Goal: Task Accomplishment & Management: Use online tool/utility

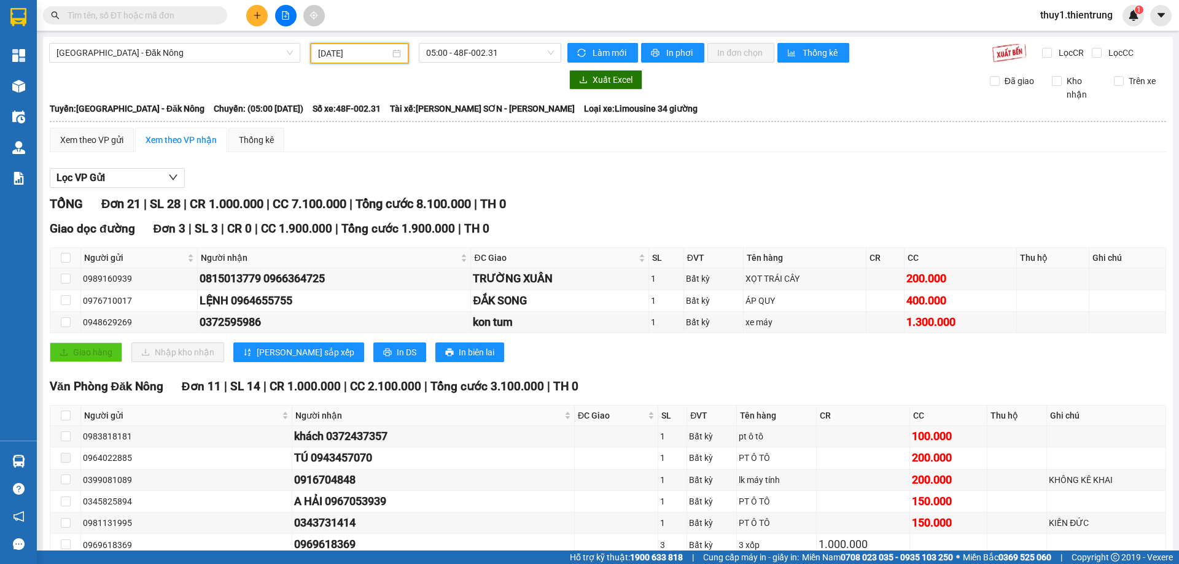
scroll to position [421, 0]
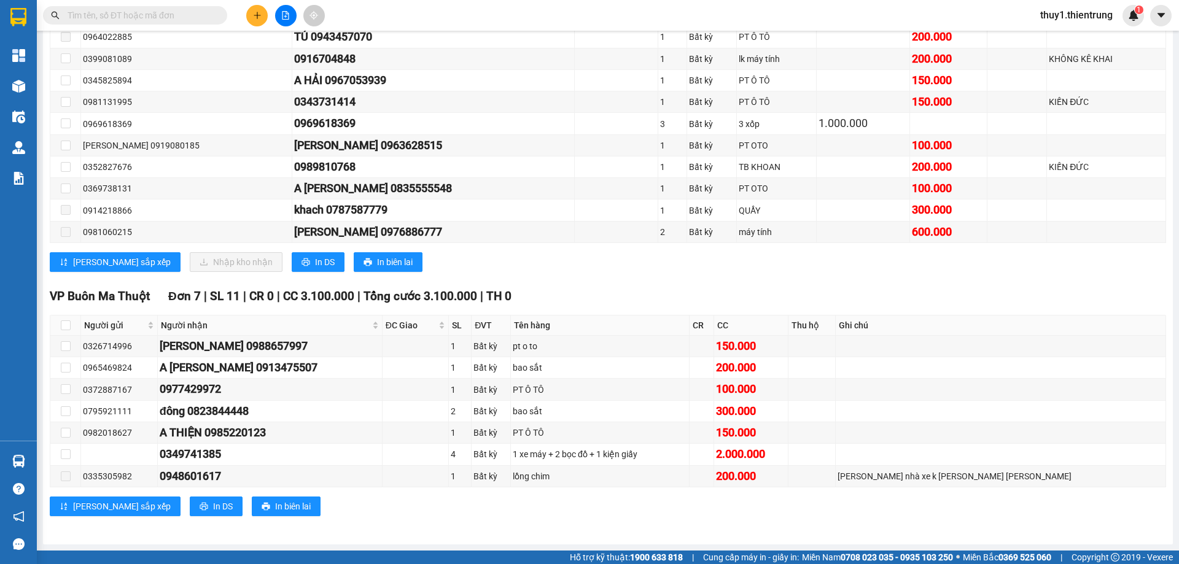
click at [138, 8] on span at bounding box center [135, 15] width 184 height 18
click at [135, 11] on input "text" at bounding box center [140, 16] width 145 height 14
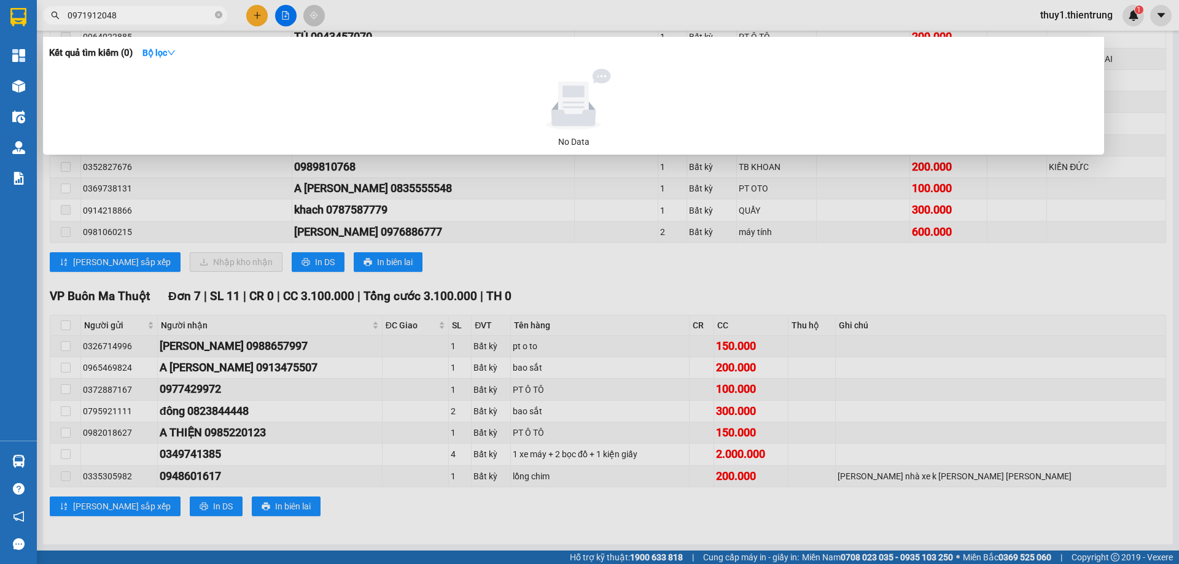
click at [153, 12] on input "0971912048" at bounding box center [140, 16] width 145 height 14
click at [204, 98] on div at bounding box center [573, 99] width 1039 height 61
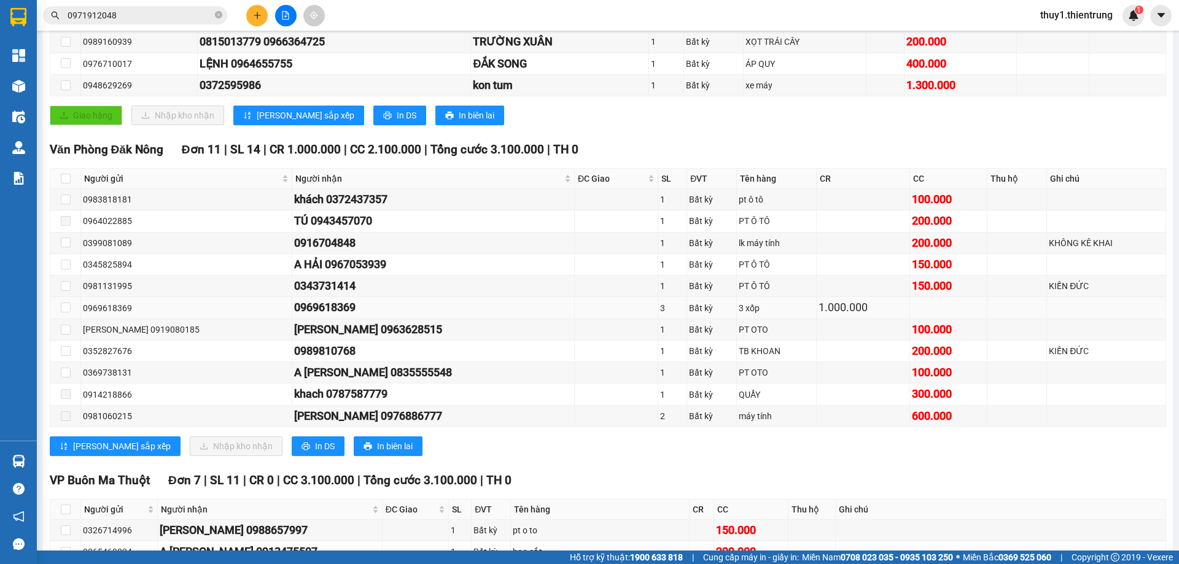
scroll to position [0, 0]
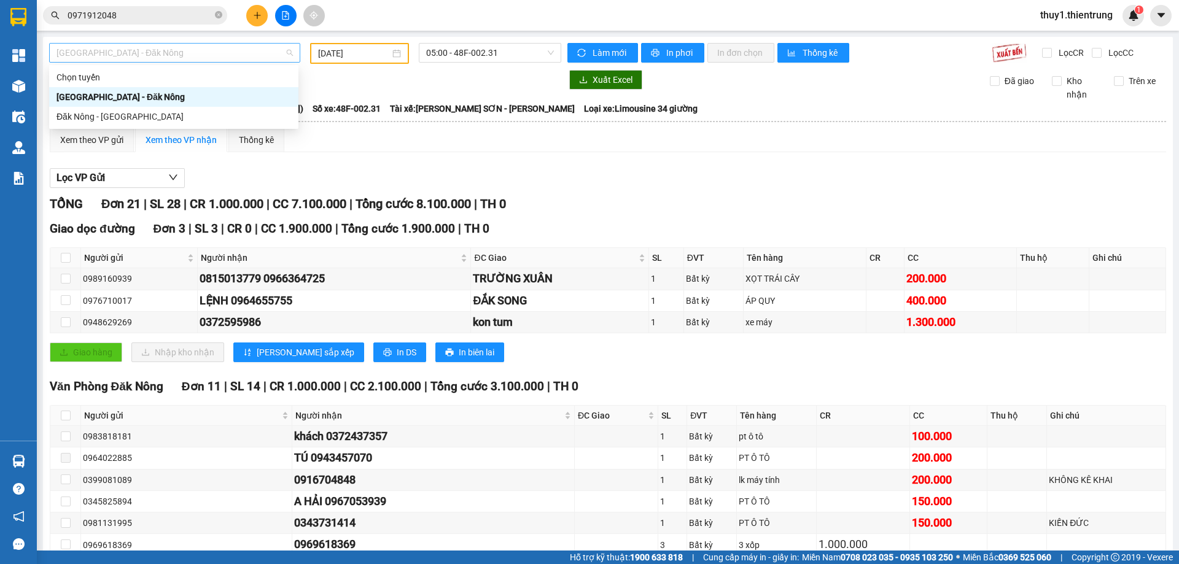
click at [122, 53] on span "[GEOGRAPHIC_DATA] - Đăk Nông" at bounding box center [174, 53] width 236 height 18
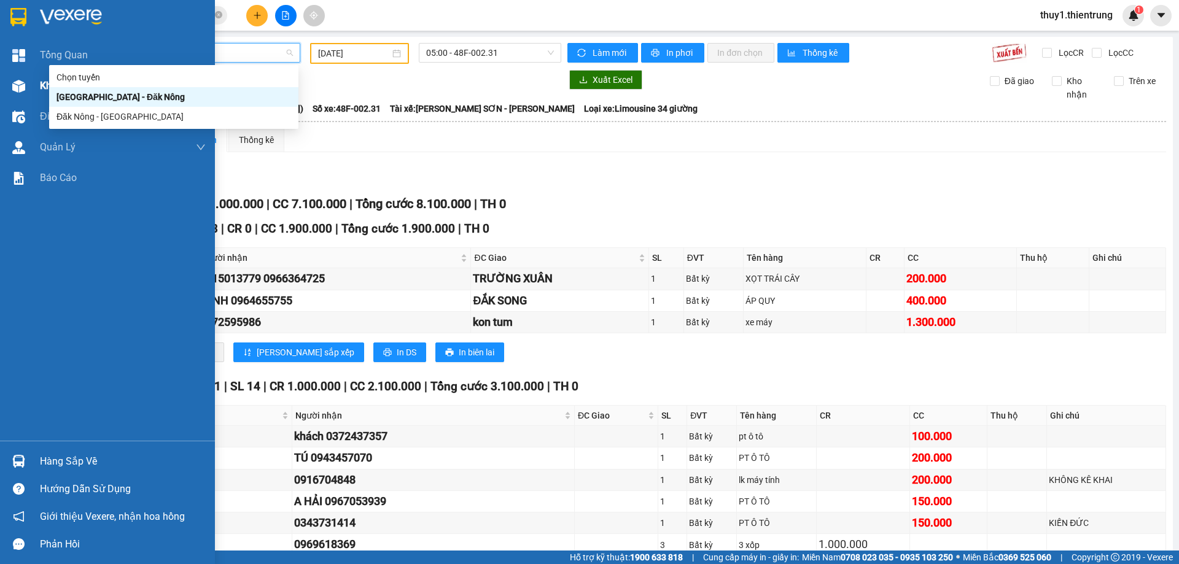
click at [22, 85] on img at bounding box center [18, 86] width 13 height 13
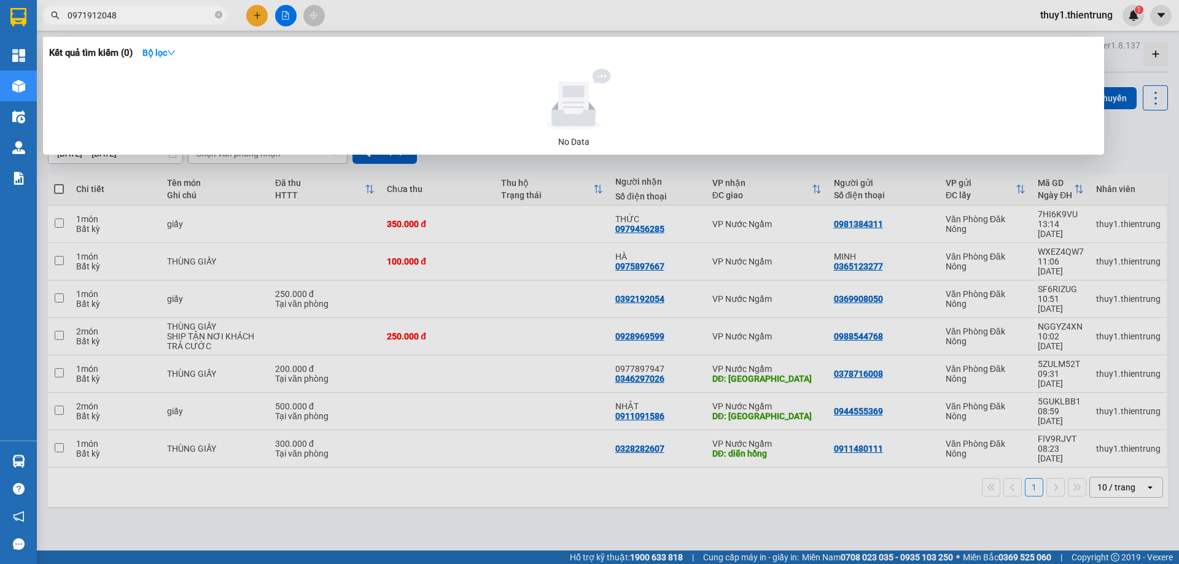
click at [167, 15] on input "0971912048" at bounding box center [140, 16] width 145 height 14
click at [167, 15] on input "0971912084" at bounding box center [140, 16] width 145 height 14
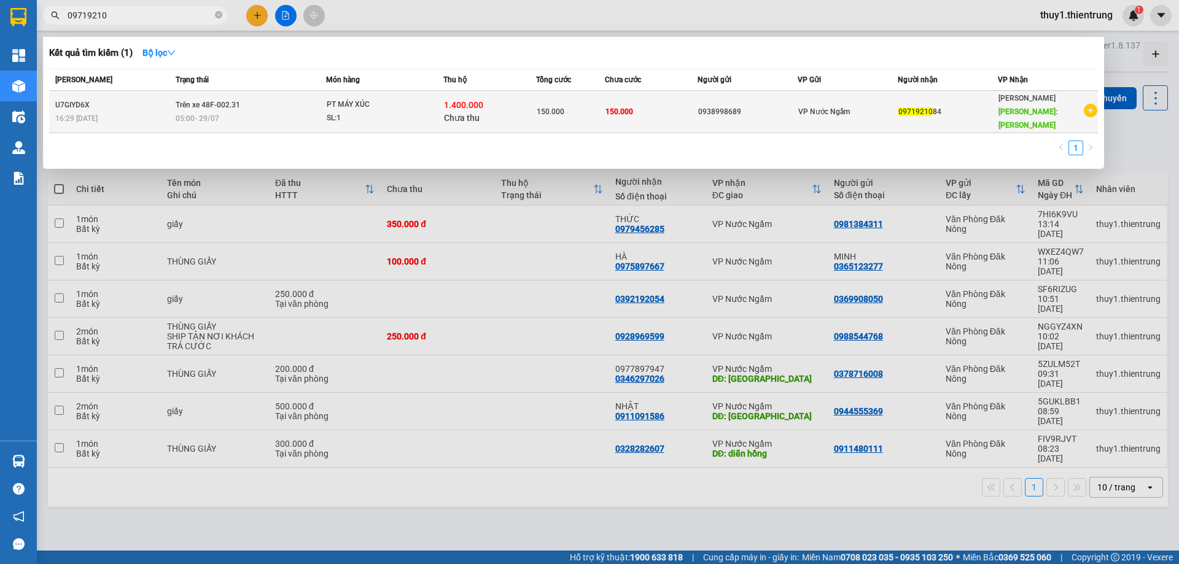
type input "09719210"
click at [758, 106] on div "0938998689" at bounding box center [747, 112] width 99 height 13
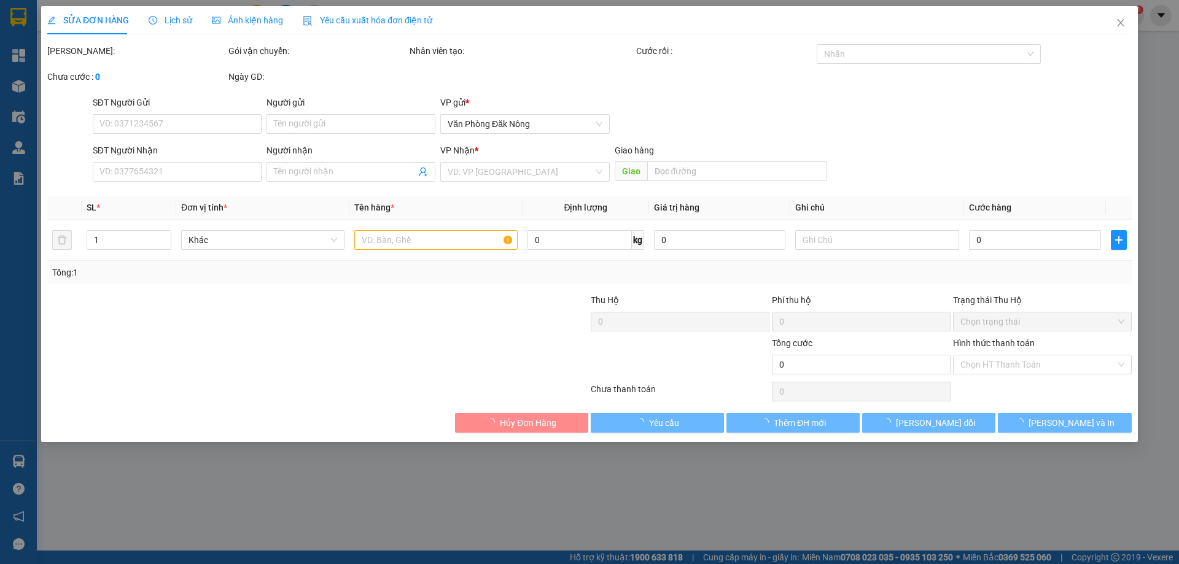
type input "0938998689"
type input "0971921084"
type input "[PERSON_NAME]"
type input "150.000"
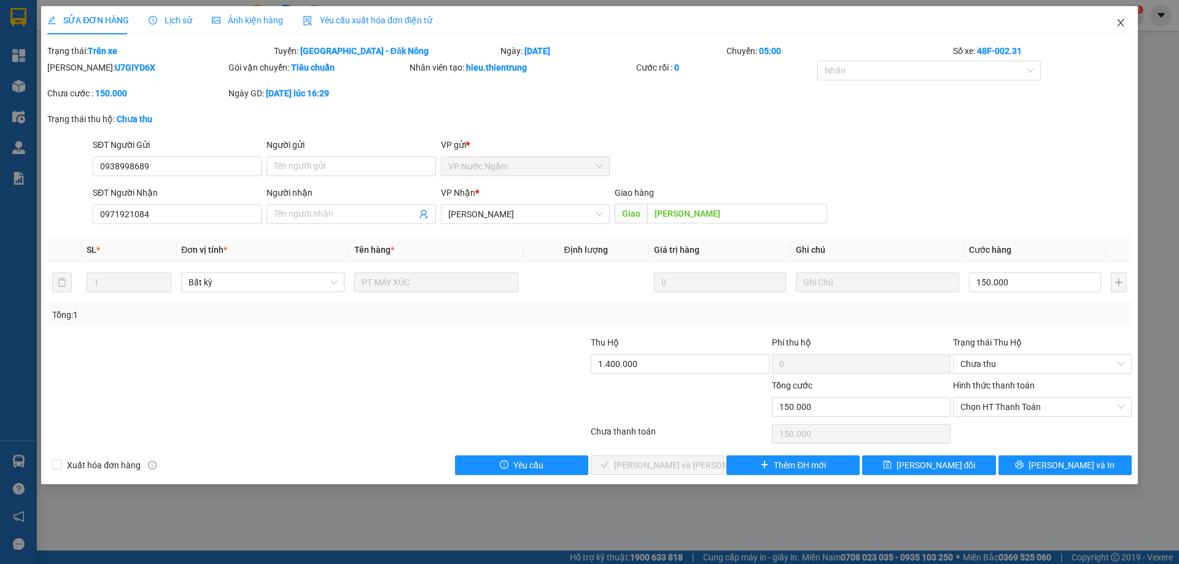
click at [1123, 14] on span "Close" at bounding box center [1120, 23] width 34 height 34
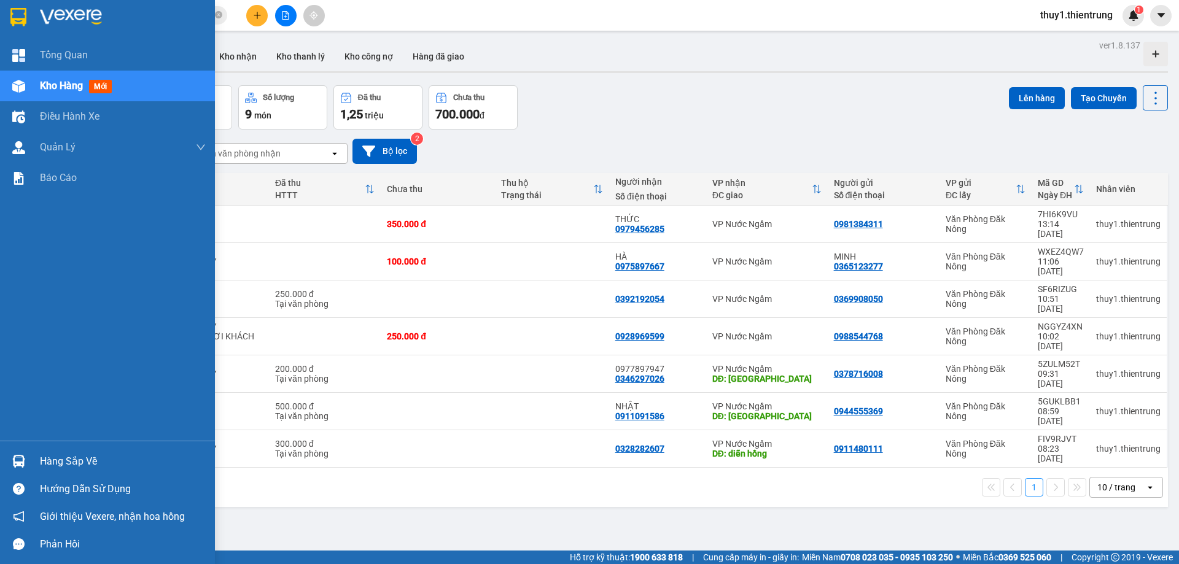
click at [23, 80] on img at bounding box center [18, 86] width 13 height 13
